Goal: Task Accomplishment & Management: Use online tool/utility

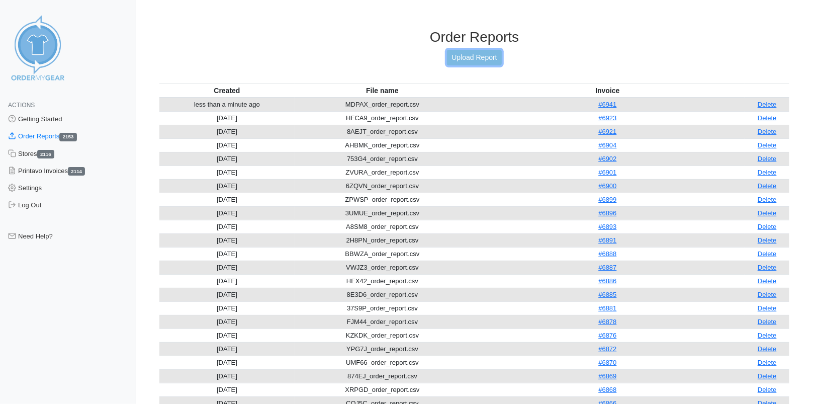
click at [462, 57] on link "Upload Report" at bounding box center [474, 58] width 54 height 16
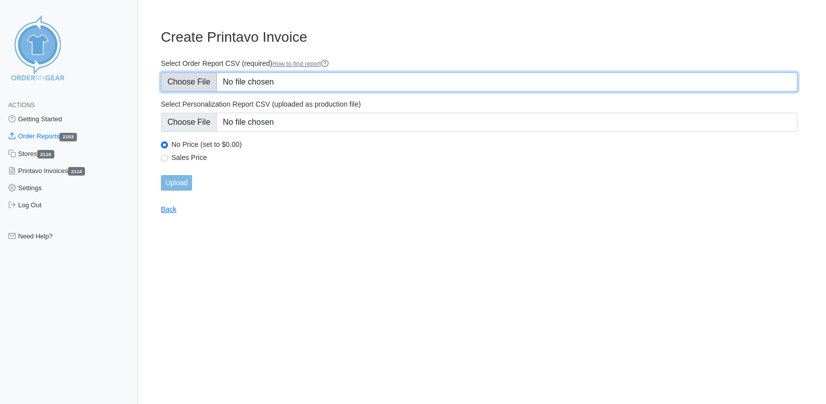
click at [205, 81] on input "Select Order Report CSV (required) How to find report" at bounding box center [479, 81] width 636 height 19
type input "C:\fakepath\GQ4CT_order_report.csv"
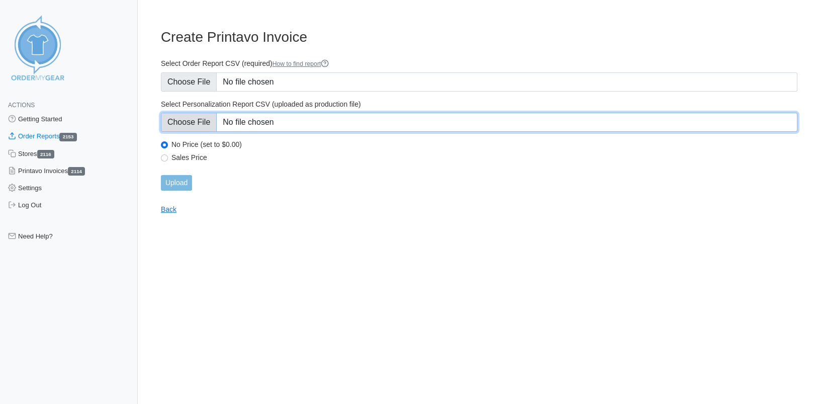
click at [181, 122] on input "Select Personalization Report CSV (uploaded as production file)" at bounding box center [479, 122] width 636 height 19
type input "C:\fakepath\GQ4CT_personalization_report.csv"
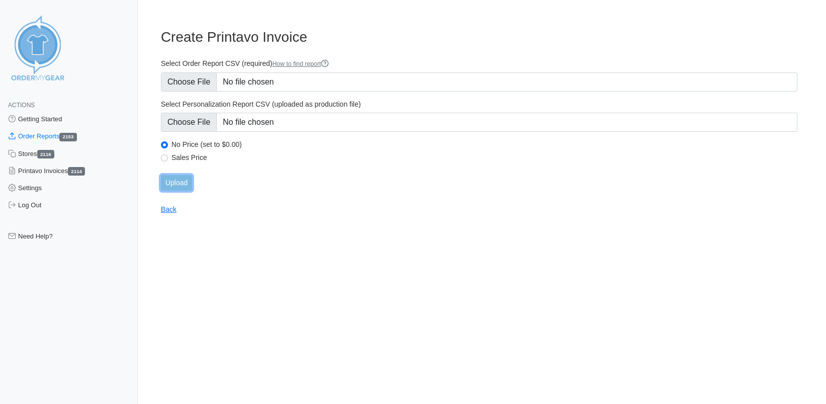
click at [181, 178] on input "Upload" at bounding box center [176, 183] width 31 height 16
